Goal: Task Accomplishment & Management: Complete application form

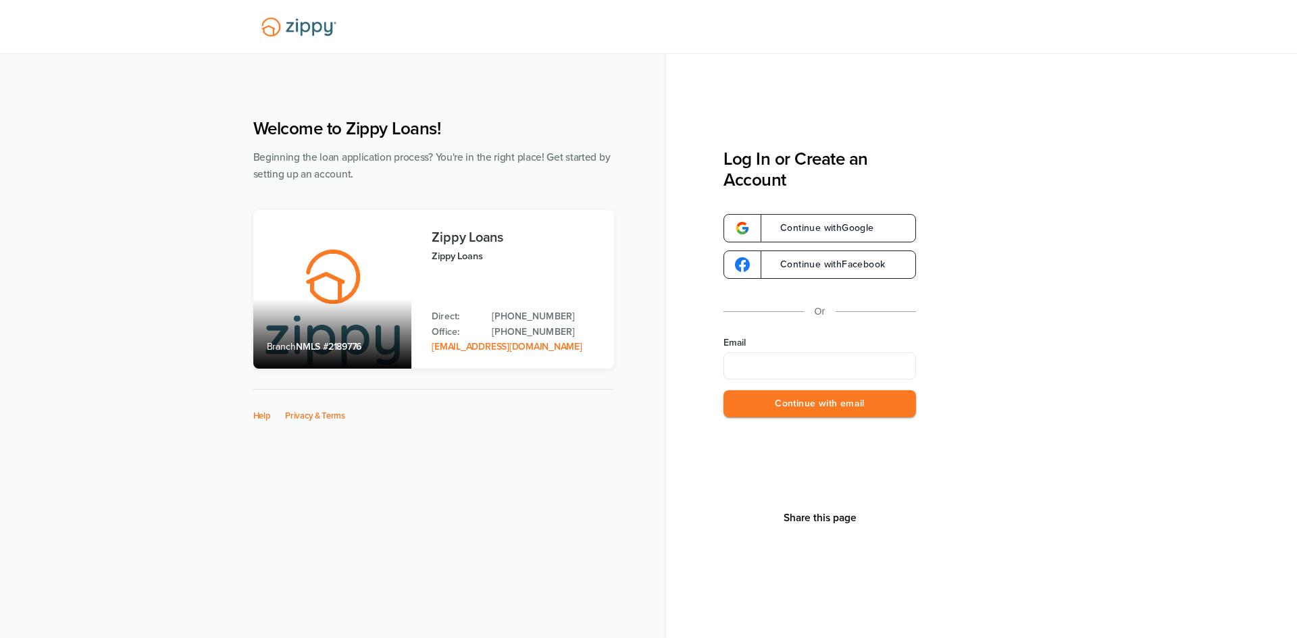
click at [762, 370] on input "Email" at bounding box center [819, 366] width 192 height 27
type input "**********"
click at [810, 397] on button "Continue with email" at bounding box center [819, 404] width 192 height 28
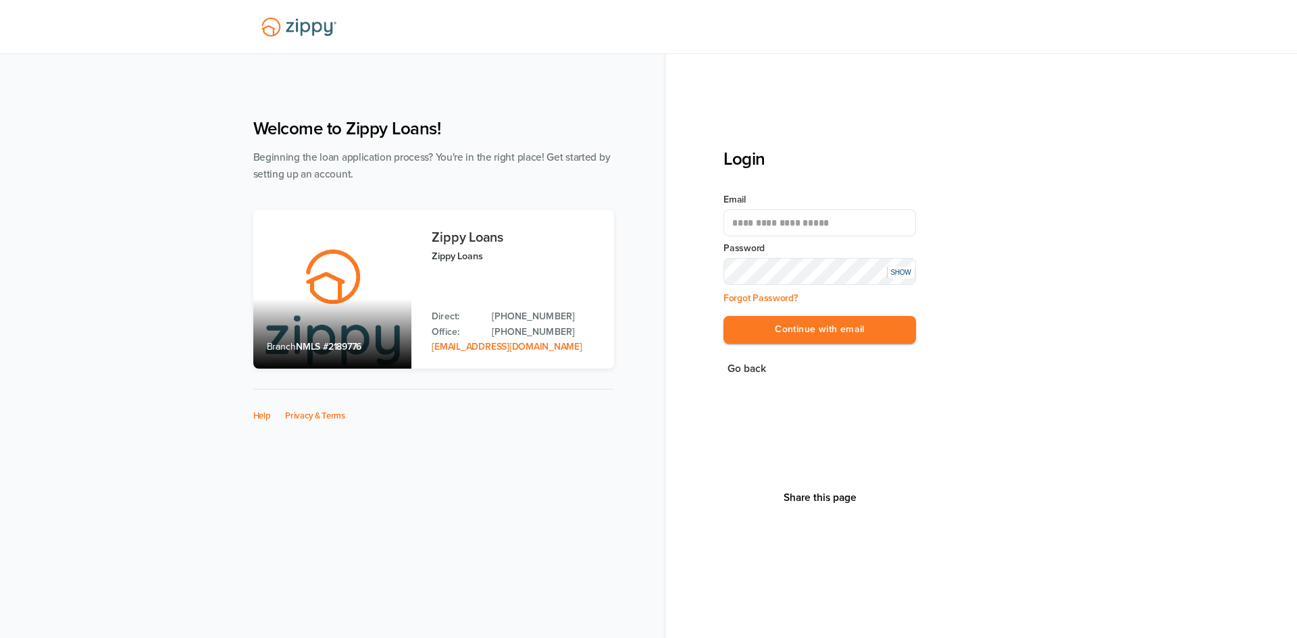
click at [900, 274] on div "SHOW" at bounding box center [900, 272] width 27 height 11
click at [812, 325] on button "Continue with email" at bounding box center [819, 330] width 192 height 28
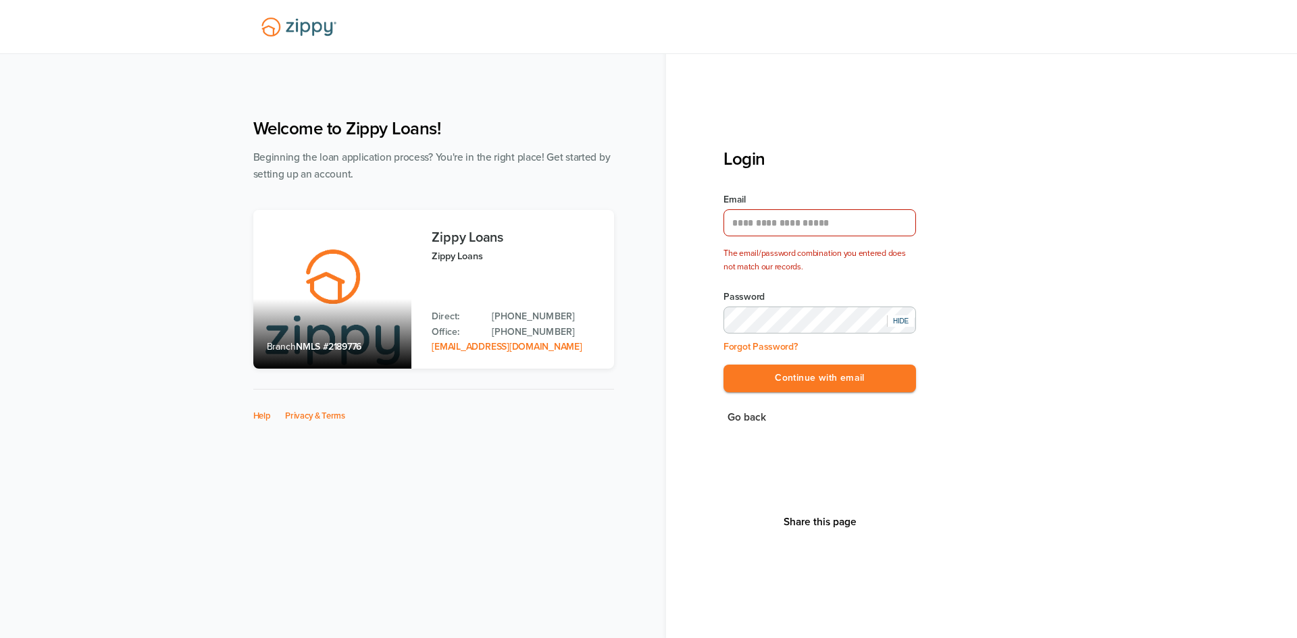
click at [604, 319] on div "**********" at bounding box center [649, 355] width 818 height 500
click at [816, 379] on button "Continue with email" at bounding box center [819, 379] width 192 height 28
click at [523, 321] on div "**********" at bounding box center [649, 355] width 818 height 500
click at [794, 386] on button "Continue with email" at bounding box center [819, 379] width 192 height 28
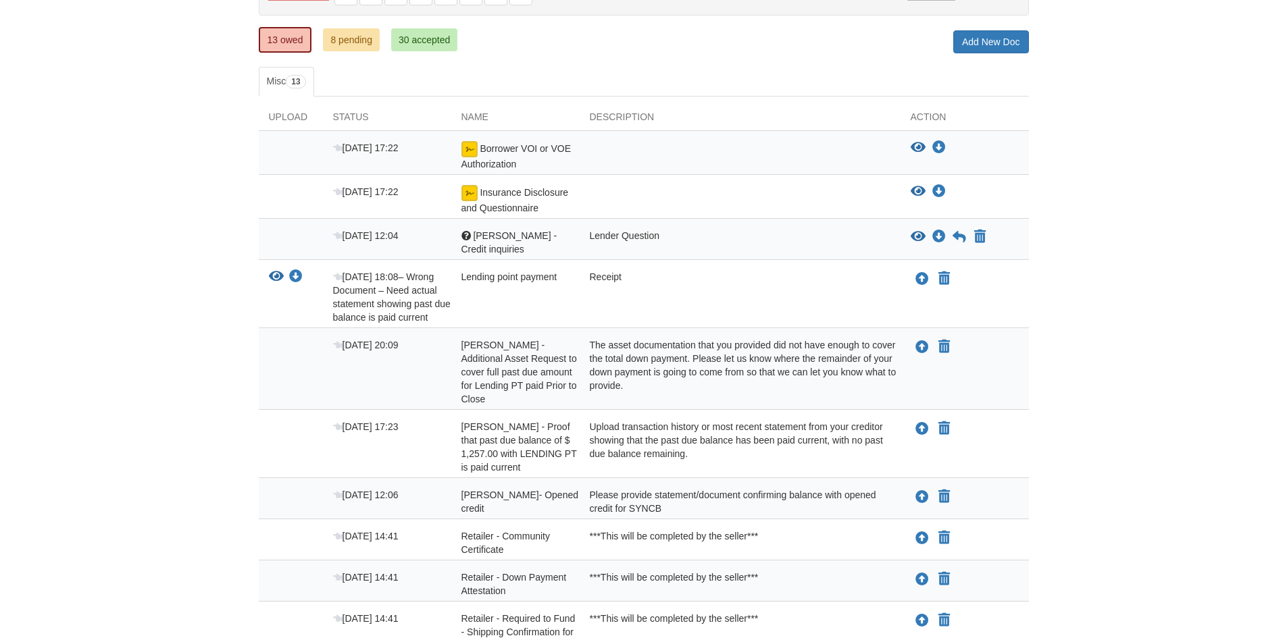
scroll to position [82, 0]
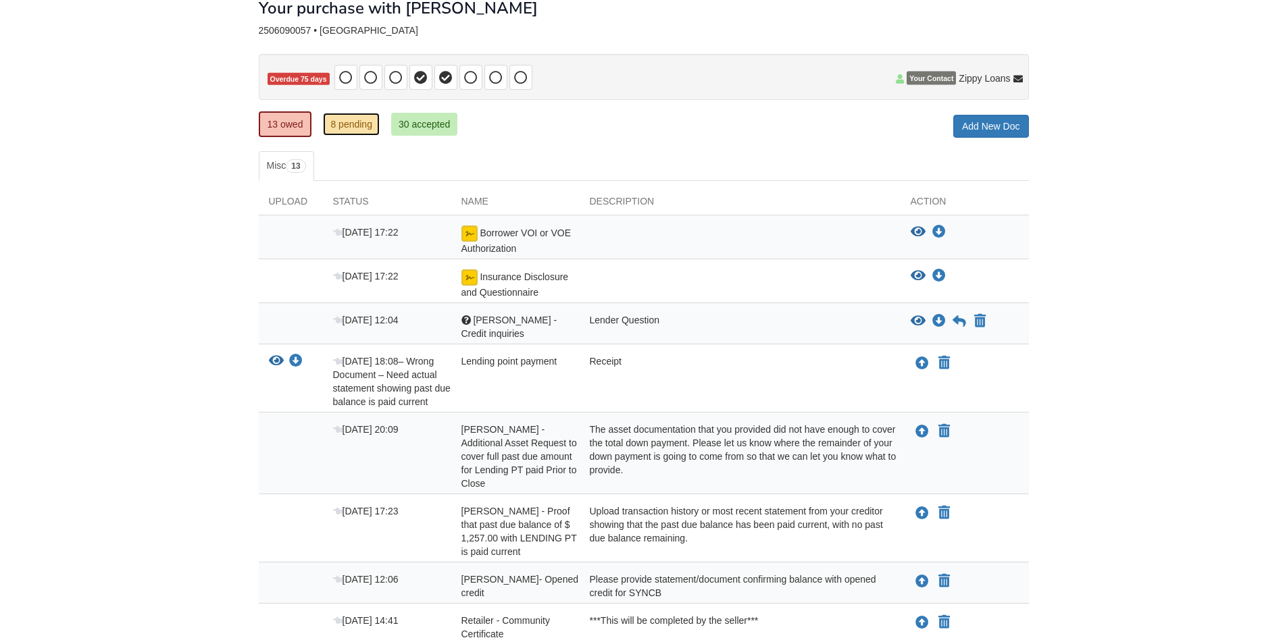
click at [343, 126] on link "8 pending" at bounding box center [351, 124] width 57 height 23
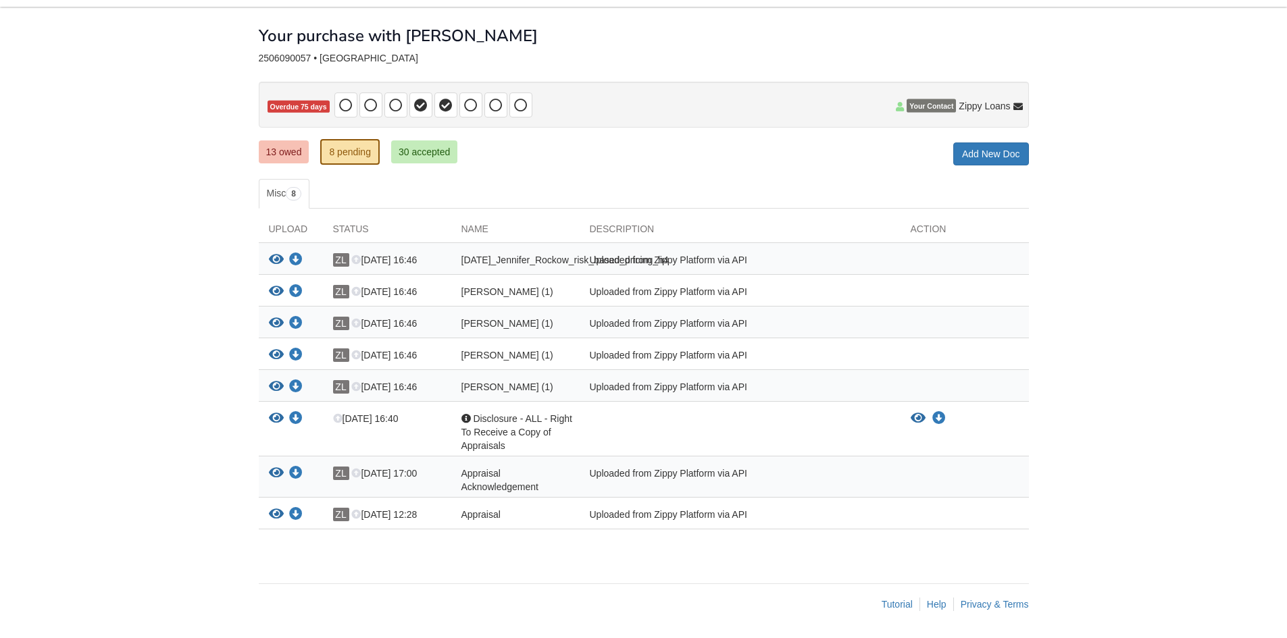
scroll to position [34, 0]
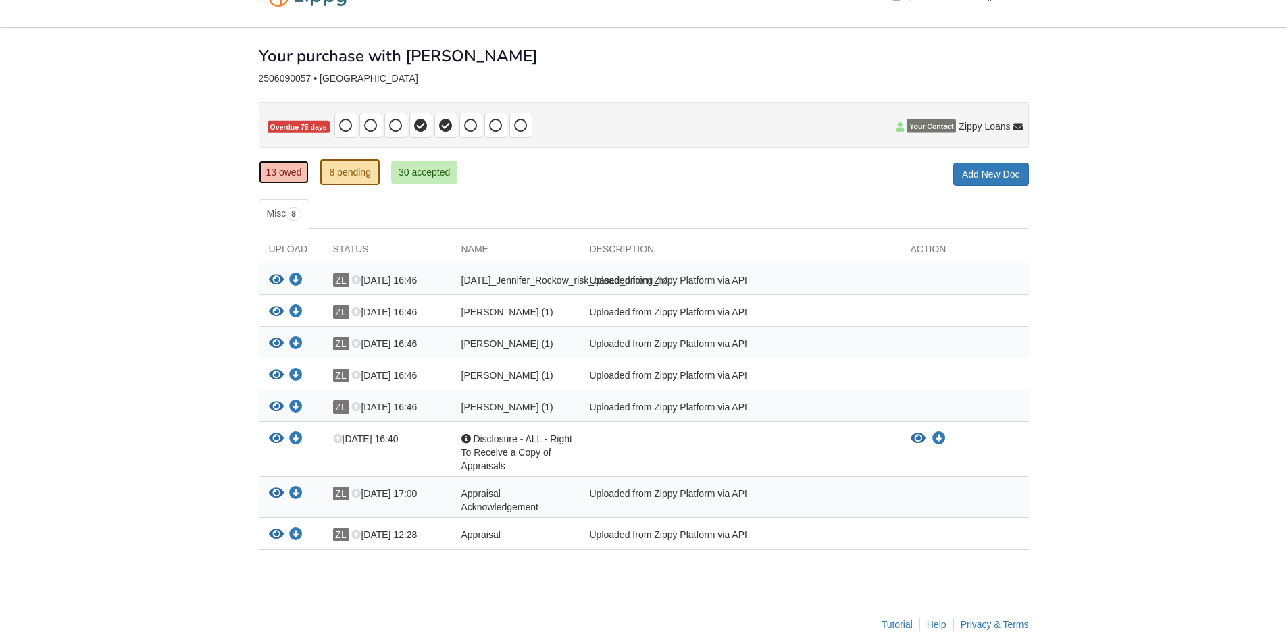
click at [285, 173] on link "13 owed" at bounding box center [284, 172] width 51 height 23
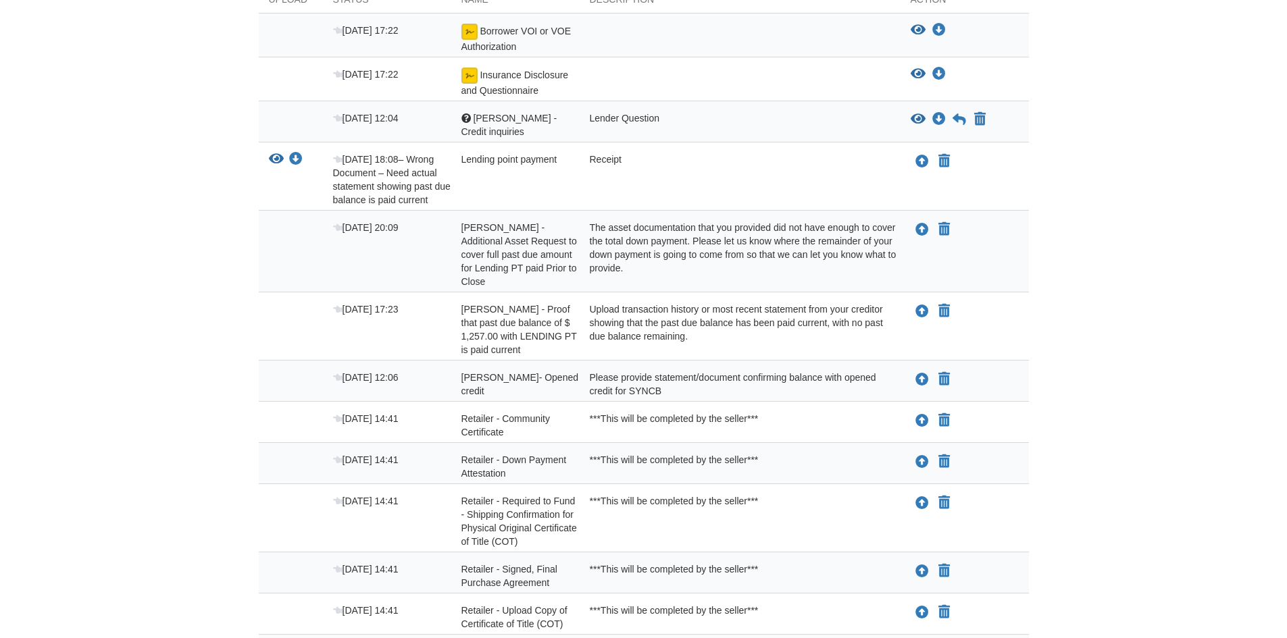
scroll to position [82, 0]
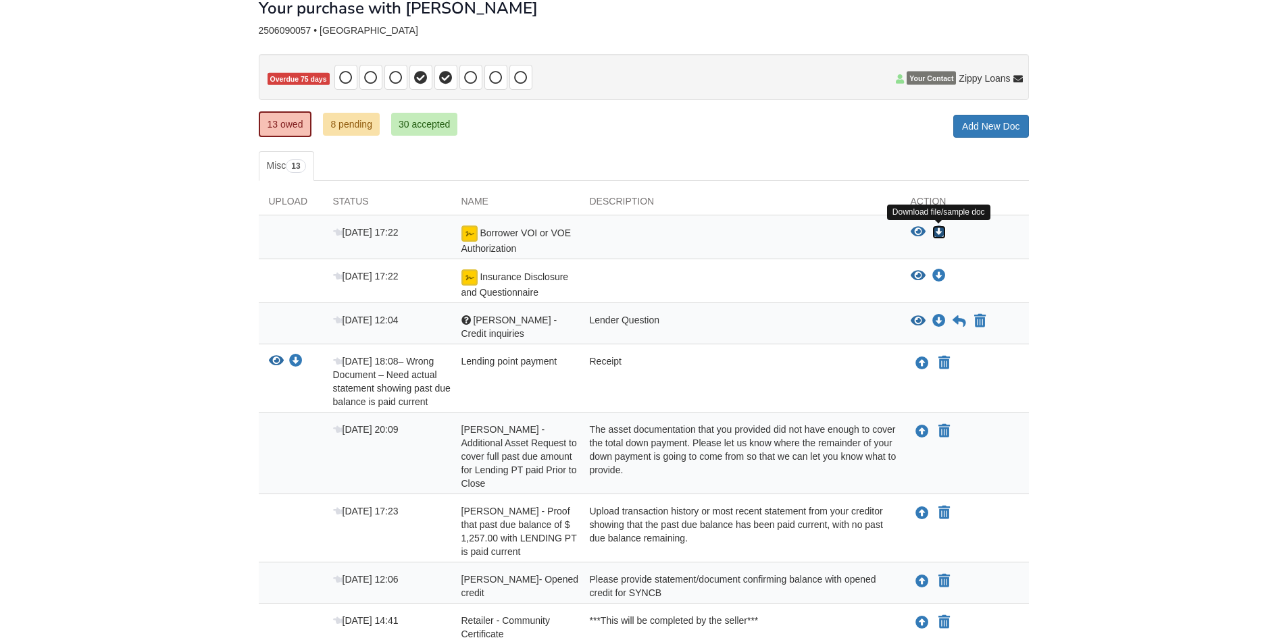
click at [938, 230] on icon "Download Borrower VOI or VOE Authorization" at bounding box center [939, 233] width 14 height 14
click at [343, 125] on link "8 pending" at bounding box center [351, 124] width 57 height 23
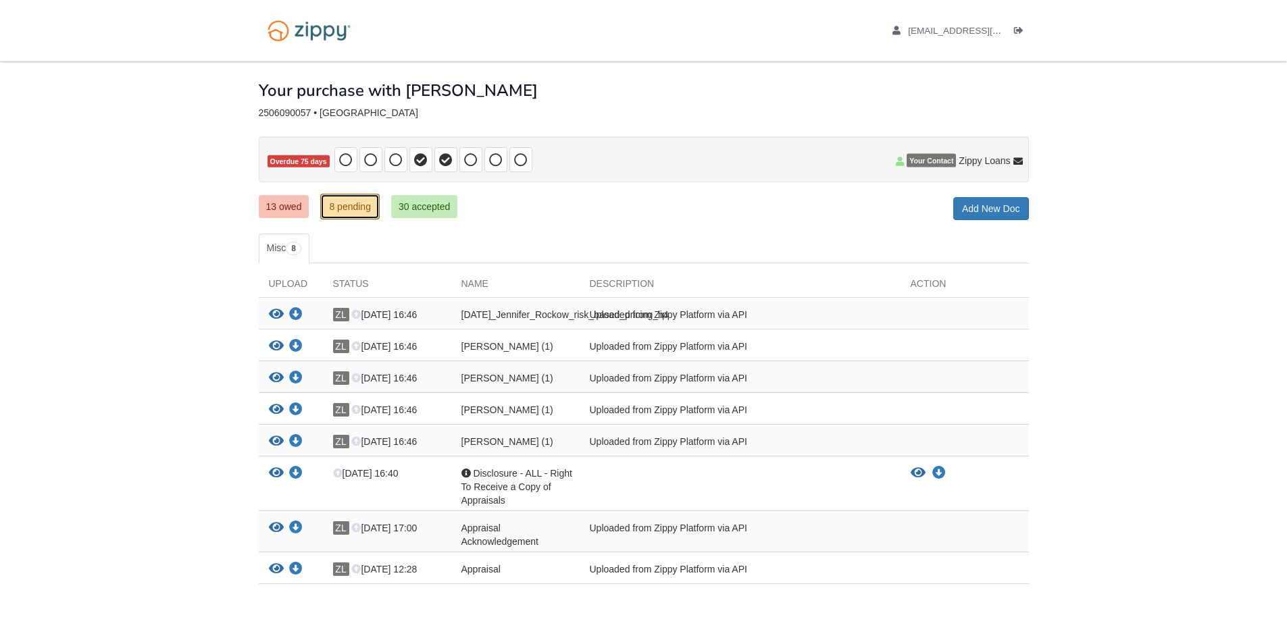
click at [350, 201] on link "8 pending" at bounding box center [349, 207] width 59 height 26
click at [344, 208] on link "8 pending" at bounding box center [349, 207] width 59 height 26
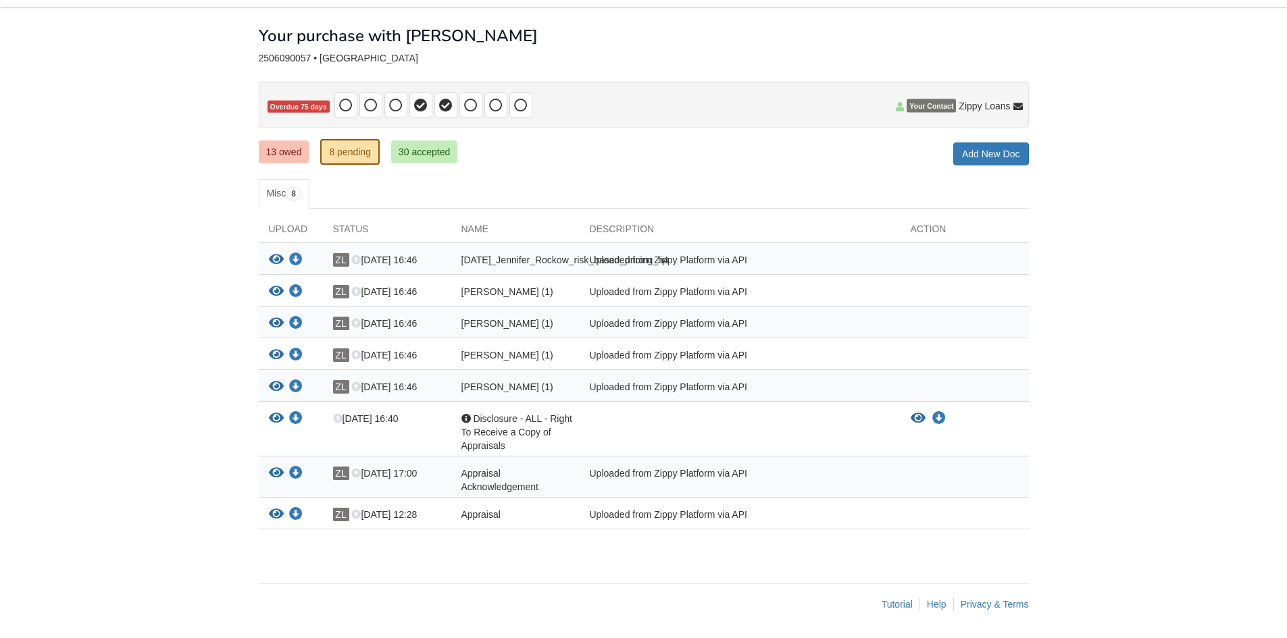
scroll to position [102, 0]
click at [298, 253] on icon "Download 08-26-2025_Jennifer_Rockow_risk_based_pricing_h4" at bounding box center [296, 260] width 14 height 14
click at [296, 285] on icon "Download Jennifer_Rockow_terms_of_use (1)" at bounding box center [296, 292] width 14 height 14
drag, startPoint x: 289, startPoint y: 301, endPoint x: 299, endPoint y: 302, distance: 9.5
click at [290, 317] on div "View your document Download your document" at bounding box center [291, 326] width 64 height 18
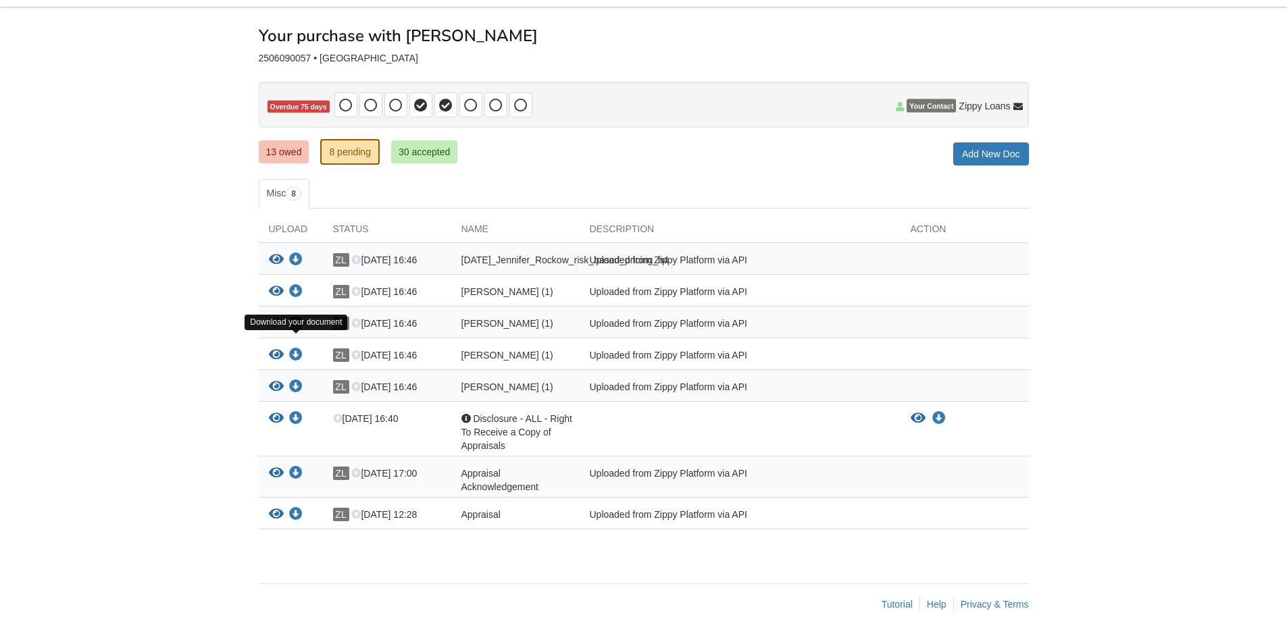
click at [296, 317] on icon "Download Jennifer_Rockow_privacy_notice (1)" at bounding box center [296, 324] width 14 height 14
click at [296, 348] on icon "Download Jennifer_Rockow_sms_consent (1)" at bounding box center [296, 355] width 14 height 14
click at [294, 380] on icon "Download Jennifer_Rockow_credit_authorization (1)" at bounding box center [296, 387] width 14 height 14
click at [296, 416] on icon "Download Disclosure - ALL - Right To Receive a Copy of Appraisals" at bounding box center [296, 419] width 14 height 14
click at [299, 473] on icon "Download Appraisal Acknowledgement" at bounding box center [296, 474] width 14 height 14
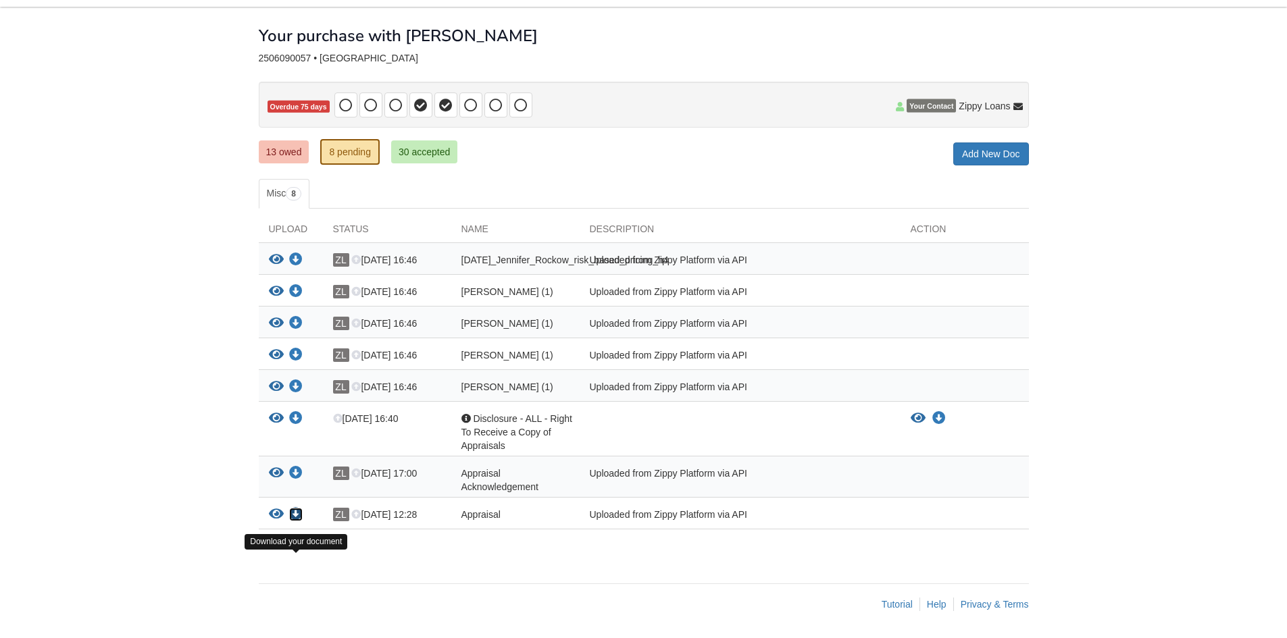
click at [292, 512] on icon "Download Appraisal" at bounding box center [296, 515] width 14 height 14
click at [348, 99] on icon at bounding box center [346, 106] width 14 height 14
drag, startPoint x: 369, startPoint y: 59, endPoint x: 389, endPoint y: 59, distance: 19.6
click at [382, 93] on span at bounding box center [370, 105] width 23 height 25
click at [469, 99] on icon at bounding box center [471, 106] width 14 height 14
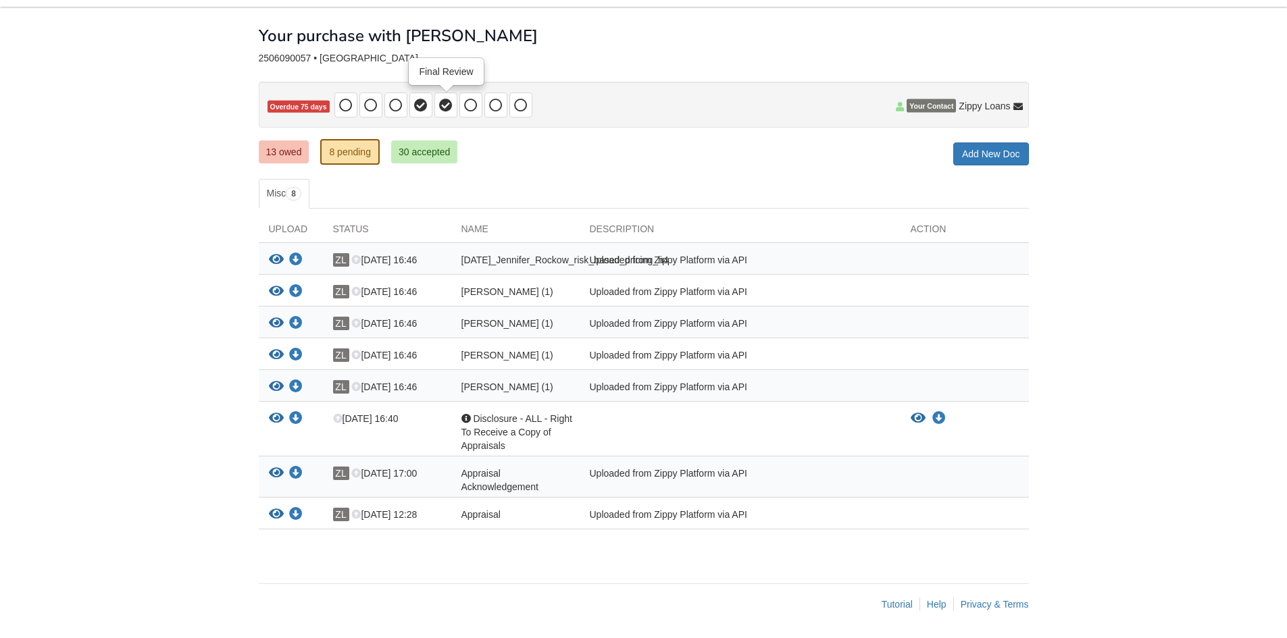
click at [442, 99] on icon at bounding box center [446, 106] width 14 height 14
click at [419, 99] on icon at bounding box center [421, 106] width 14 height 14
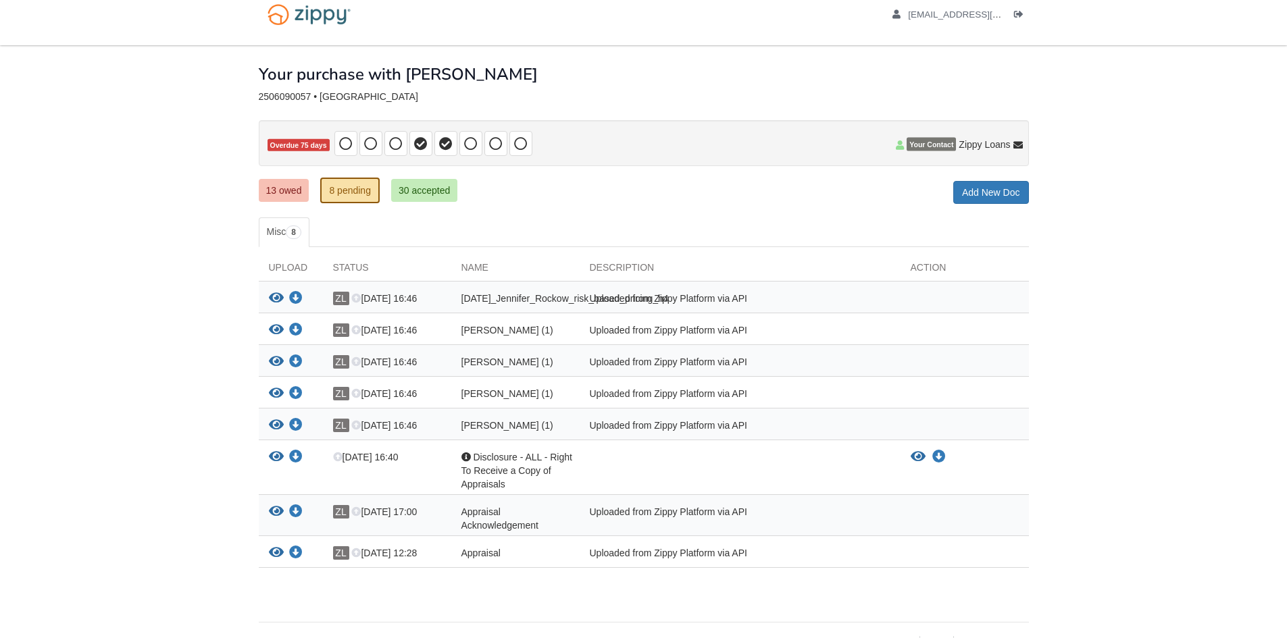
scroll to position [0, 0]
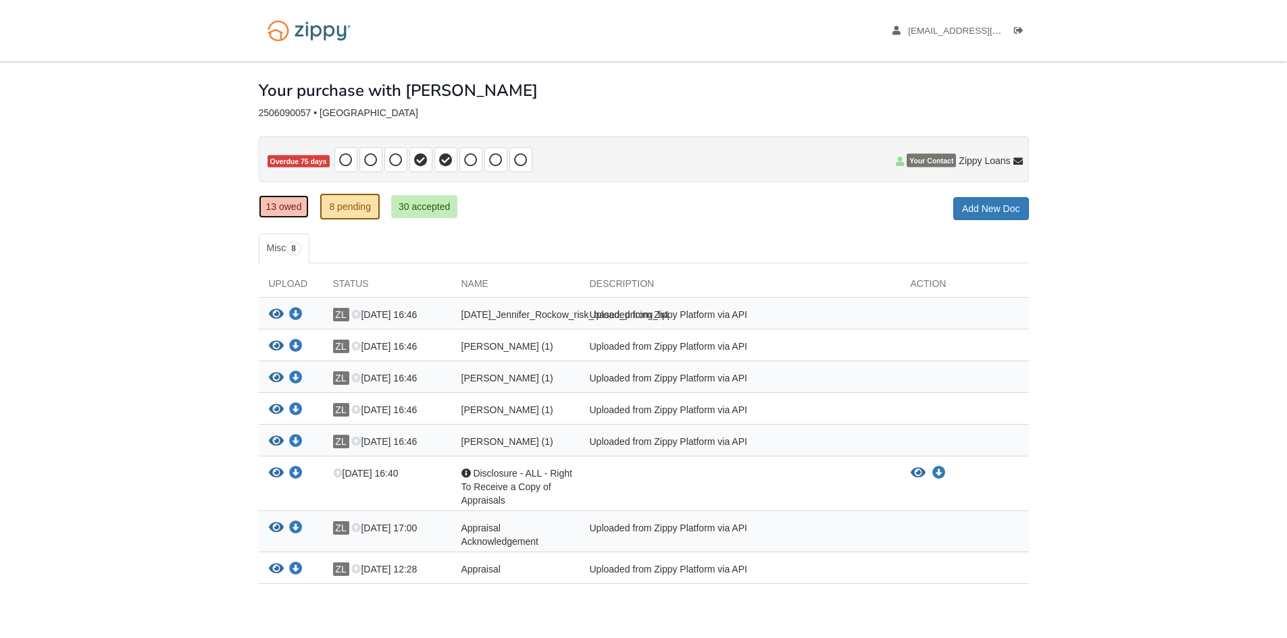
click at [283, 212] on link "13 owed" at bounding box center [284, 206] width 51 height 23
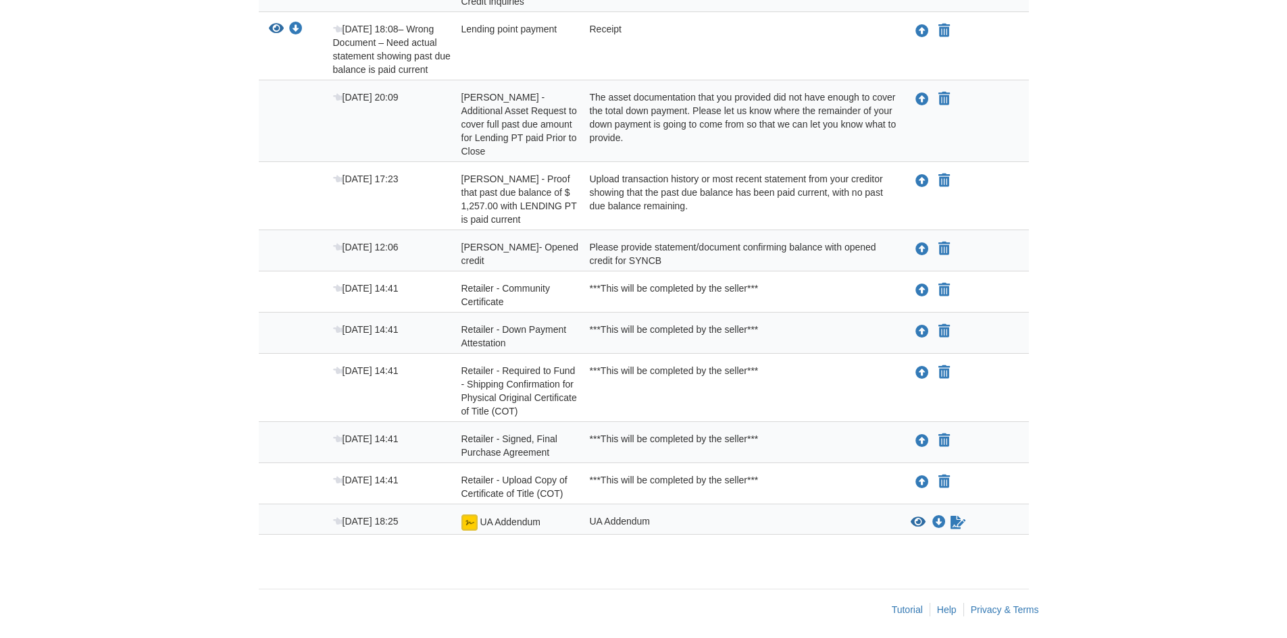
scroll to position [420, 0]
